Goal: Task Accomplishment & Management: Complete application form

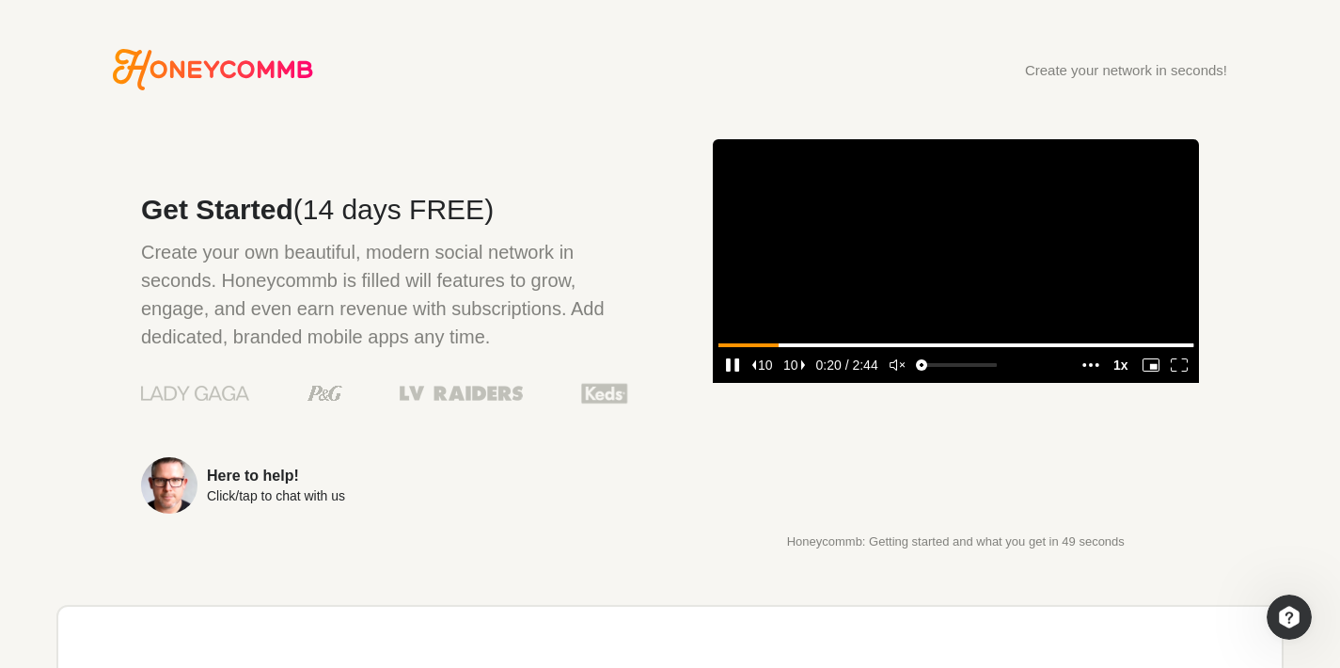
scroll to position [605, 0]
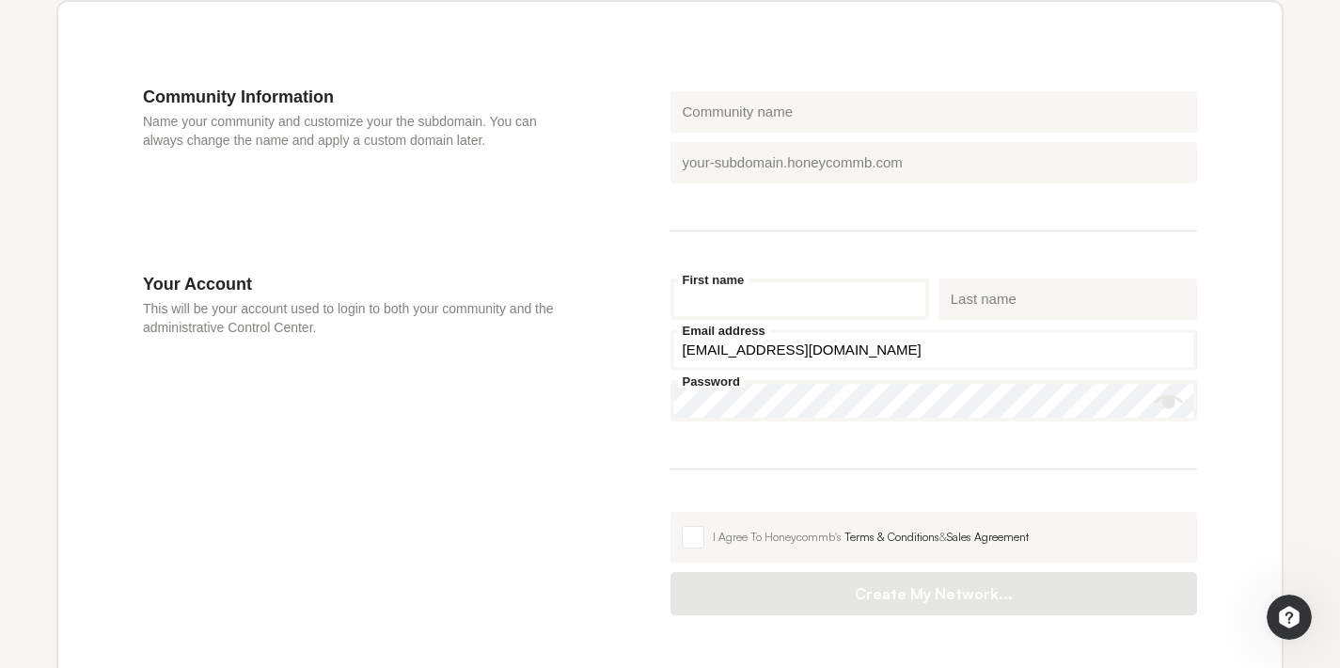
click at [765, 300] on input "First name" at bounding box center [800, 298] width 259 height 41
type input "[PERSON_NAME]"
click at [1000, 313] on input "Last name" at bounding box center [1068, 298] width 259 height 41
type input "Davitz"
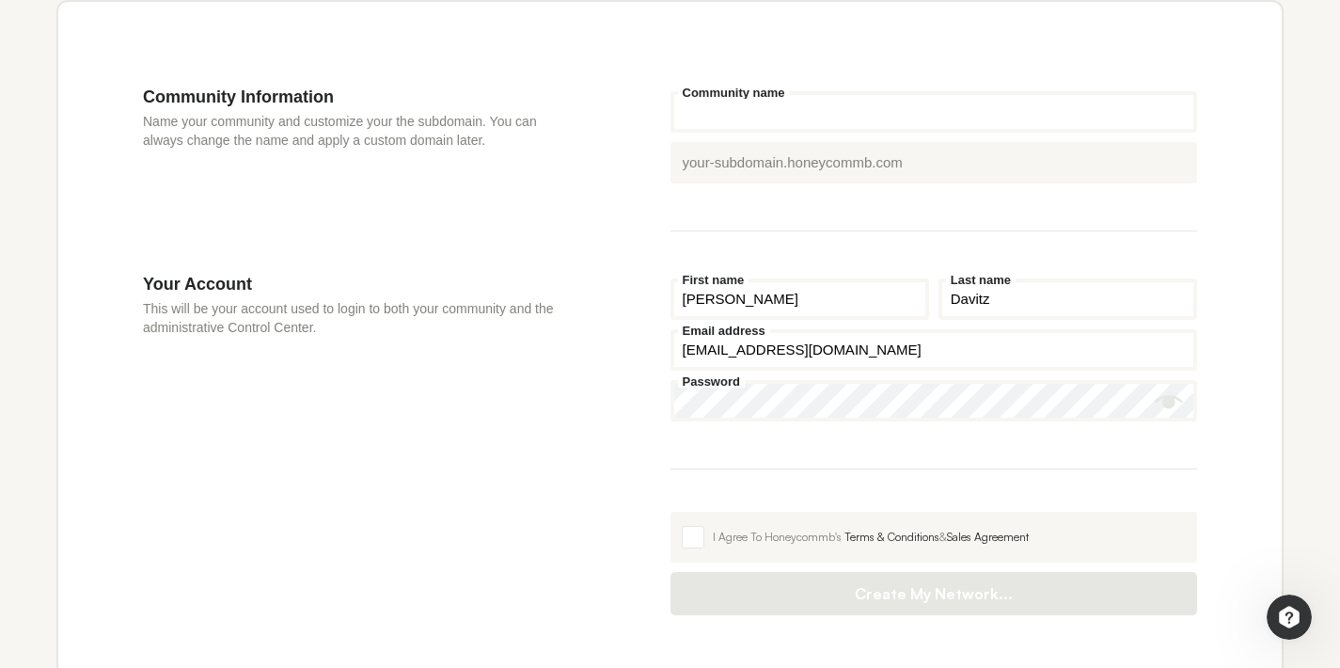
click at [809, 118] on input "Community name" at bounding box center [935, 111] width 528 height 41
type input "Plus Media Solutions"
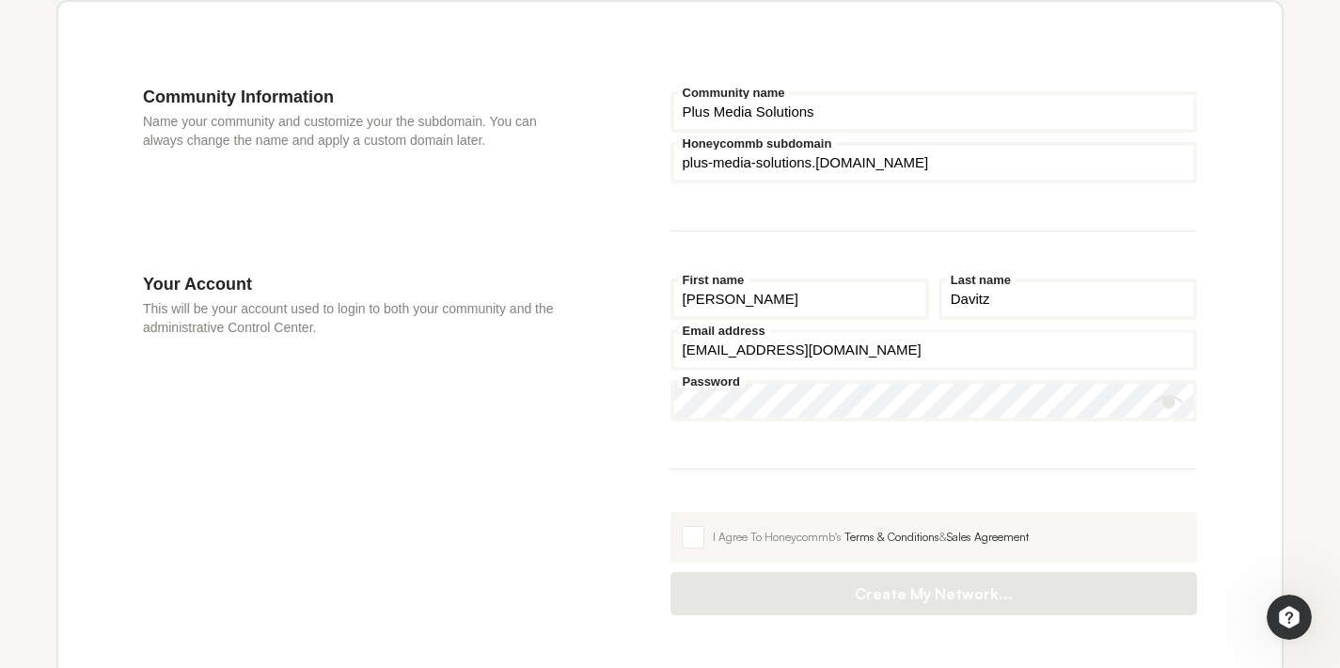
click at [796, 171] on input "Honeycommb subdomain" at bounding box center [935, 162] width 528 height 41
click at [796, 198] on fieldset "Plus Media Solutions Community name Honeycommb subdomain plus-media-solutions .…" at bounding box center [935, 159] width 528 height 145
drag, startPoint x: 949, startPoint y: 166, endPoint x: 660, endPoint y: 178, distance: 289.0
click at [629, 174] on section "Community Information Name your community and customize your the subdomain. You…" at bounding box center [670, 180] width 1054 height 187
click at [824, 179] on input "Honeycommb subdomain" at bounding box center [935, 162] width 528 height 41
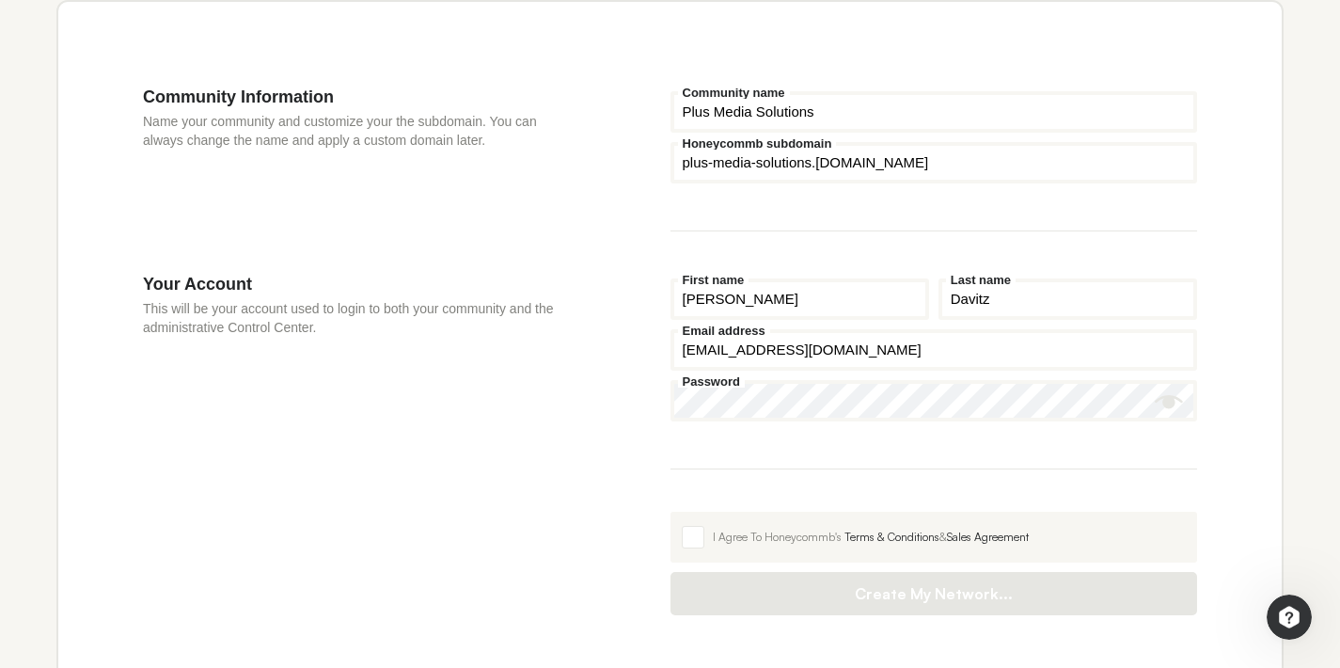
click at [824, 179] on input "Honeycommb subdomain" at bounding box center [935, 162] width 528 height 41
click at [923, 166] on input "Honeycommb subdomain" at bounding box center [935, 162] width 528 height 41
drag, startPoint x: 939, startPoint y: 163, endPoint x: 703, endPoint y: 177, distance: 236.5
click at [703, 177] on input "Honeycommb subdomain" at bounding box center [935, 162] width 528 height 41
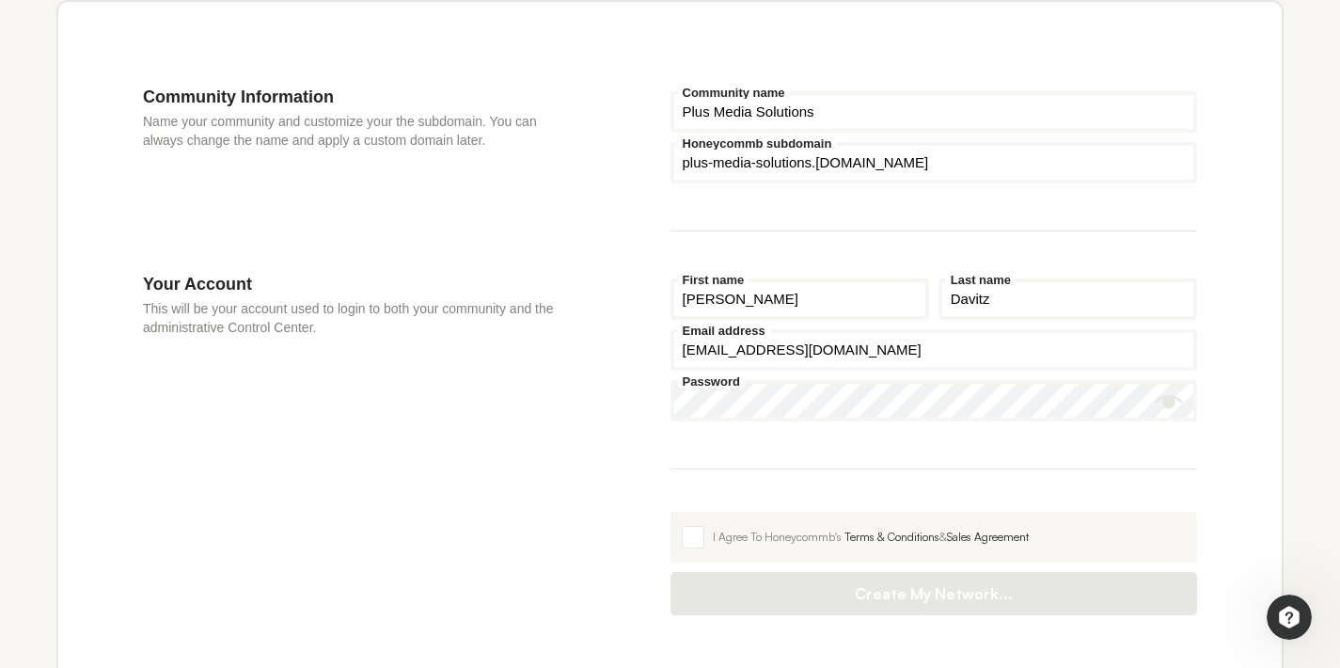
click at [606, 188] on div "Community Information Name your community and customize your the subdomain. You…" at bounding box center [407, 180] width 528 height 187
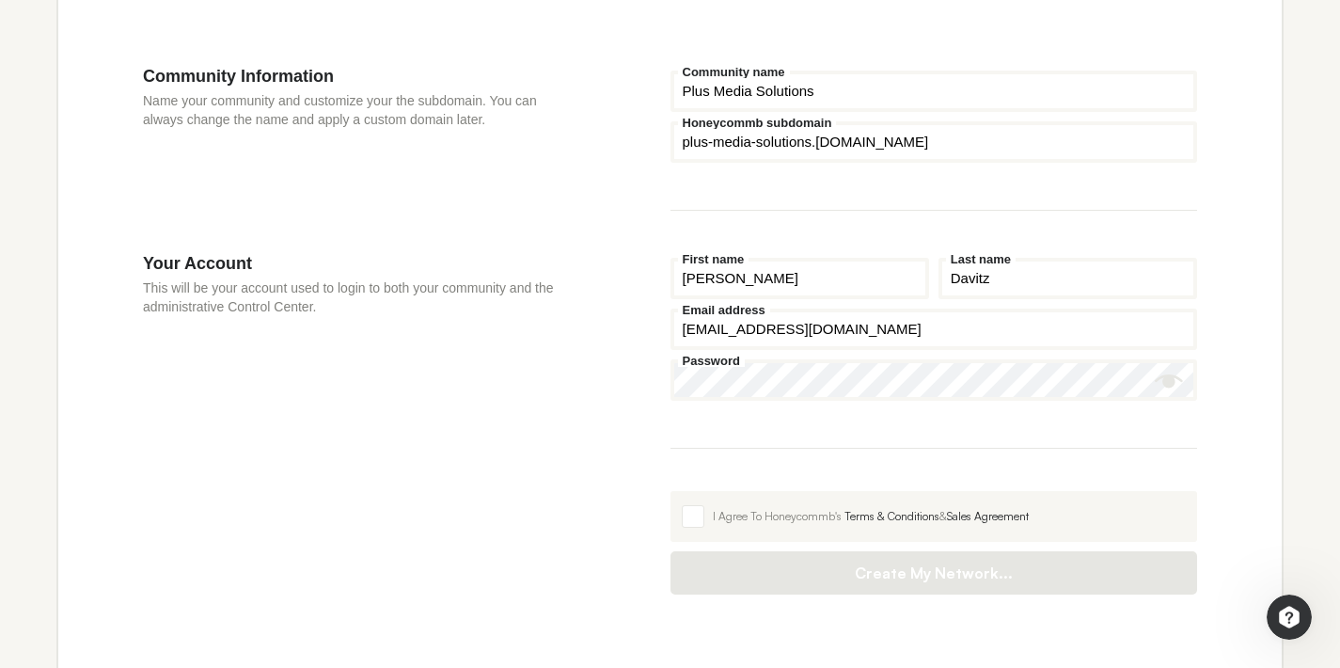
scroll to position [649, 0]
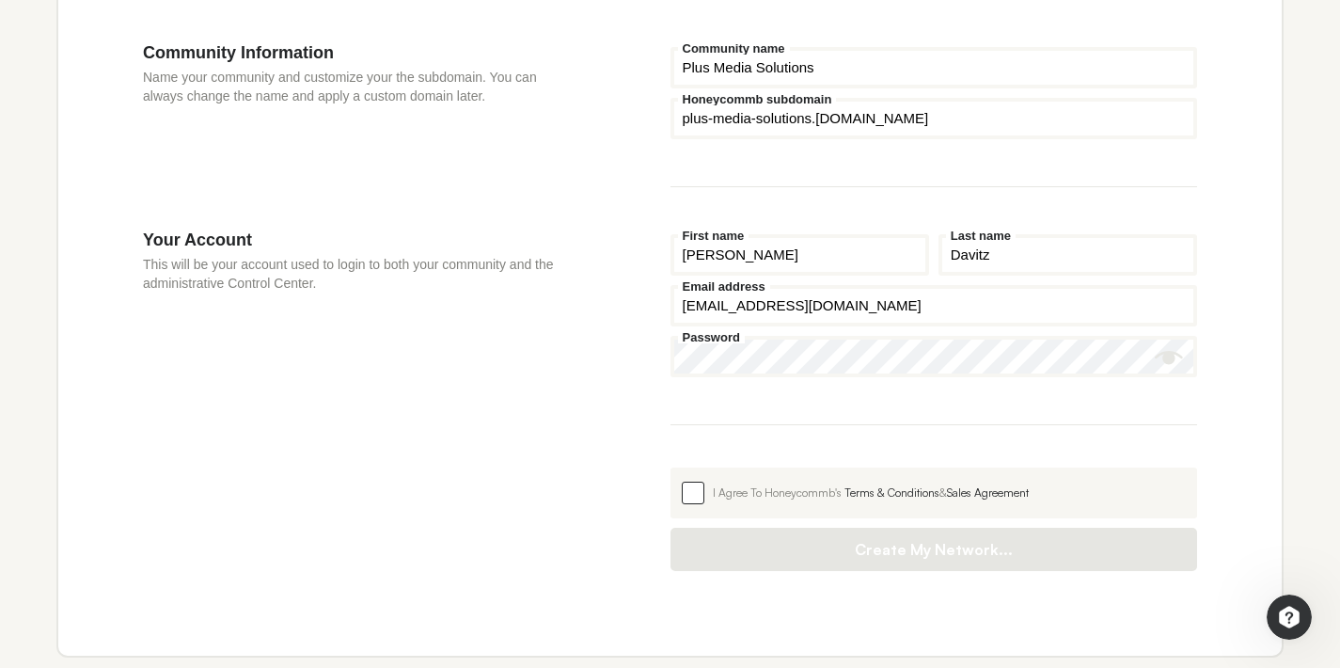
click at [681, 480] on label "I Agree To Honeycommb's Terms & Conditions & Sales Agreement" at bounding box center [935, 492] width 528 height 51
click at [671, 467] on input "I Agree To Honeycommb's Terms & Conditions & Sales Agreement" at bounding box center [671, 467] width 0 height 0
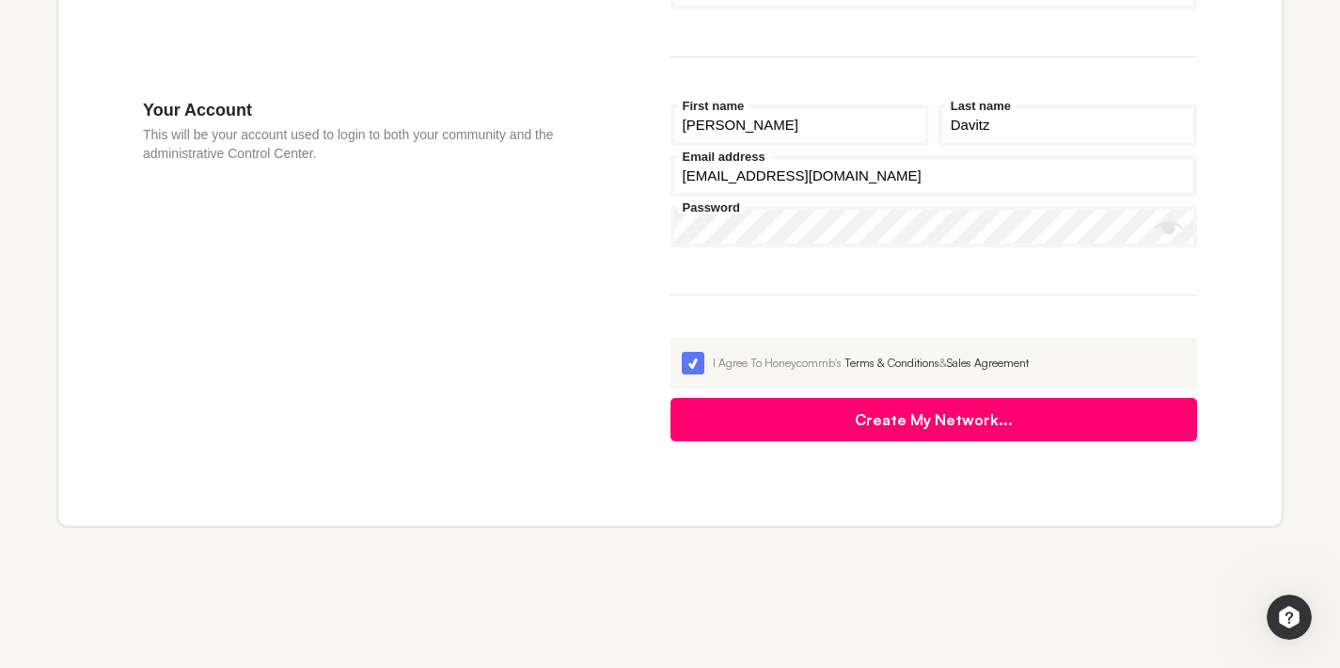
scroll to position [782, 0]
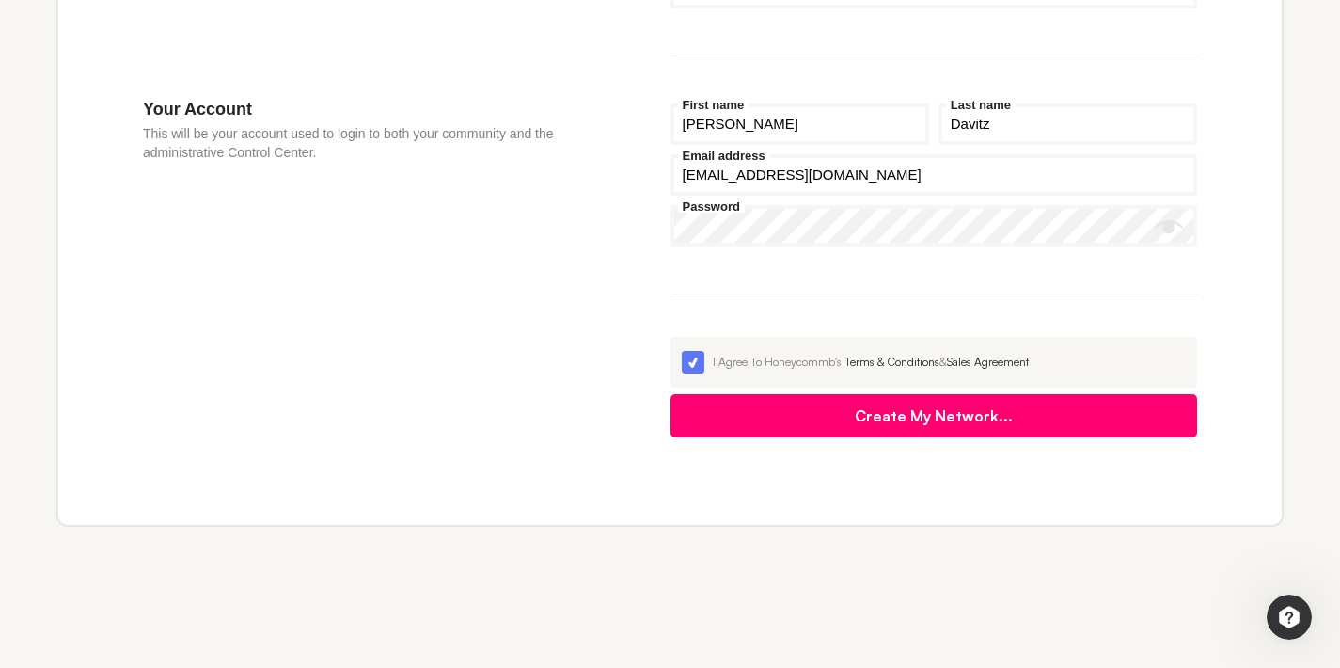
drag, startPoint x: 850, startPoint y: 421, endPoint x: 835, endPoint y: 420, distance: 15.1
click at [850, 420] on button "Create My Network..." at bounding box center [935, 415] width 528 height 43
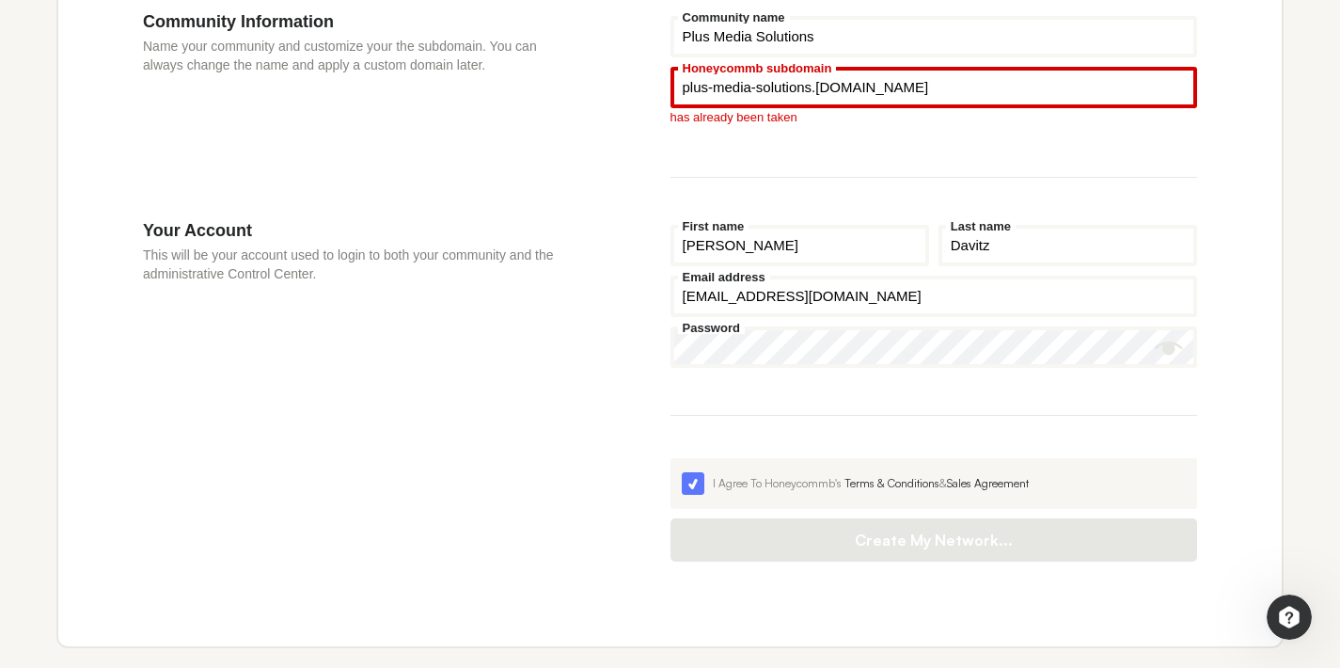
scroll to position [653, 0]
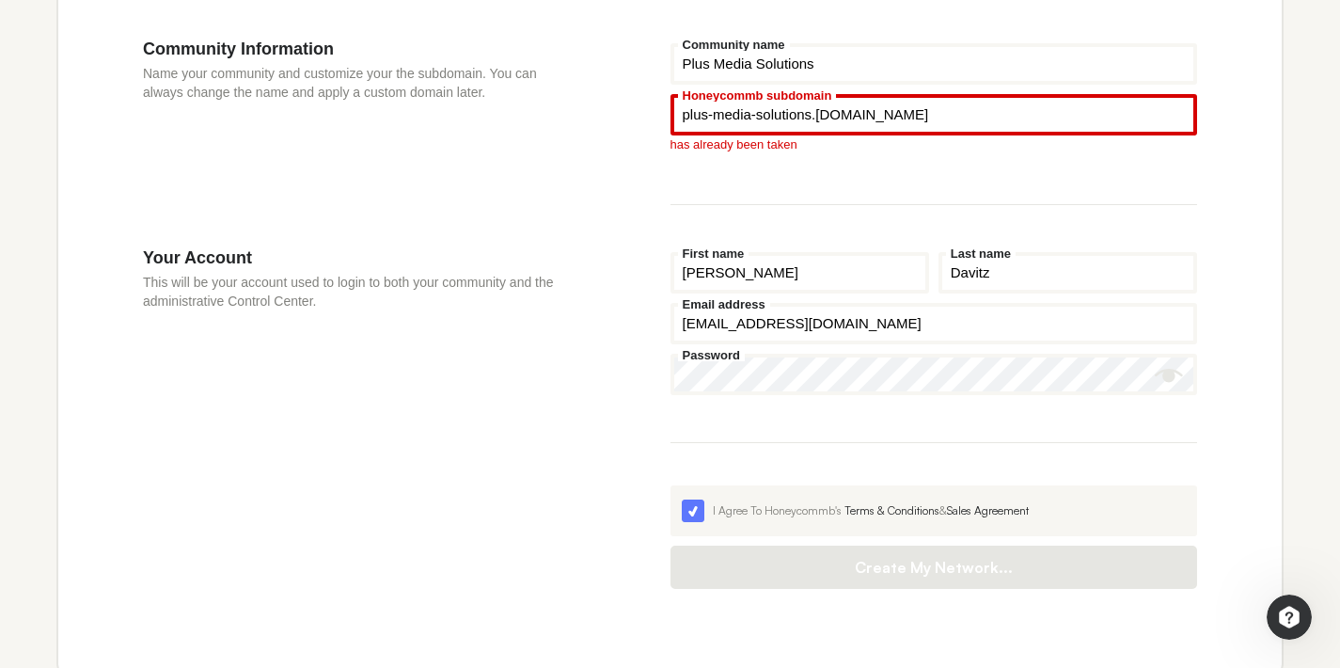
click at [796, 125] on input "Honeycommb subdomain" at bounding box center [935, 114] width 528 height 41
click at [795, 125] on input "Honeycommb subdomain" at bounding box center [935, 114] width 528 height 41
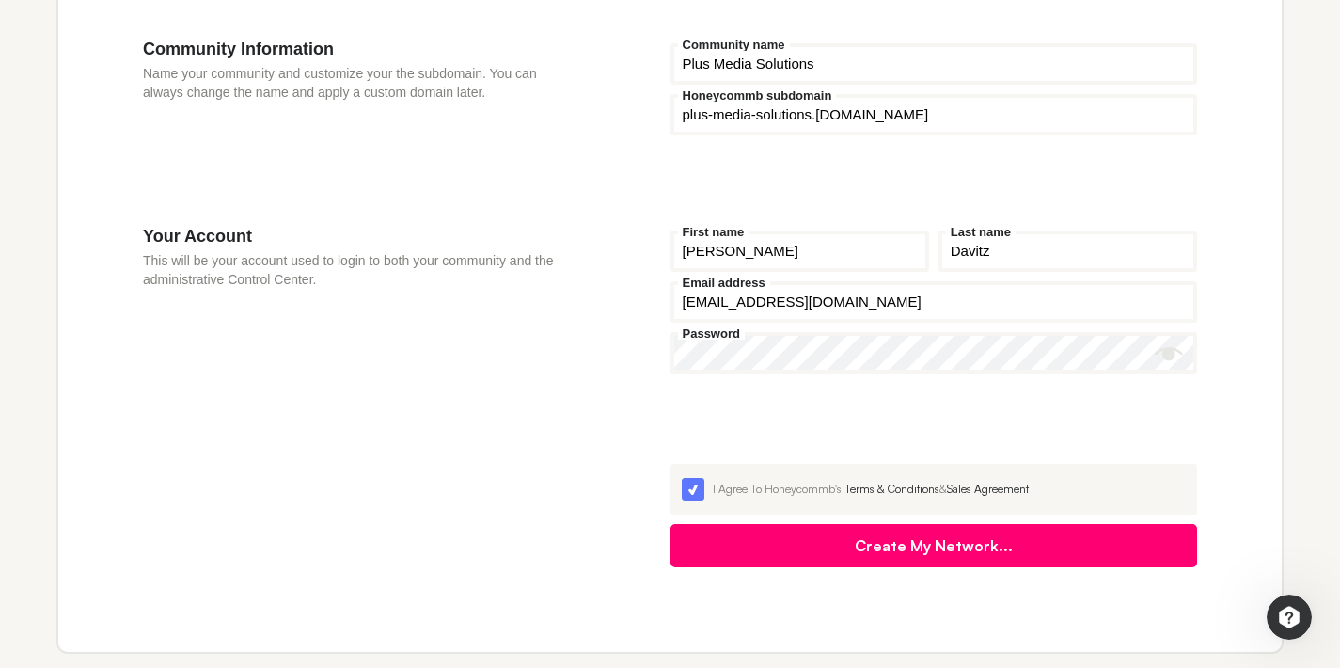
type input "plus-media-solutions"
